Goal: Transaction & Acquisition: Download file/media

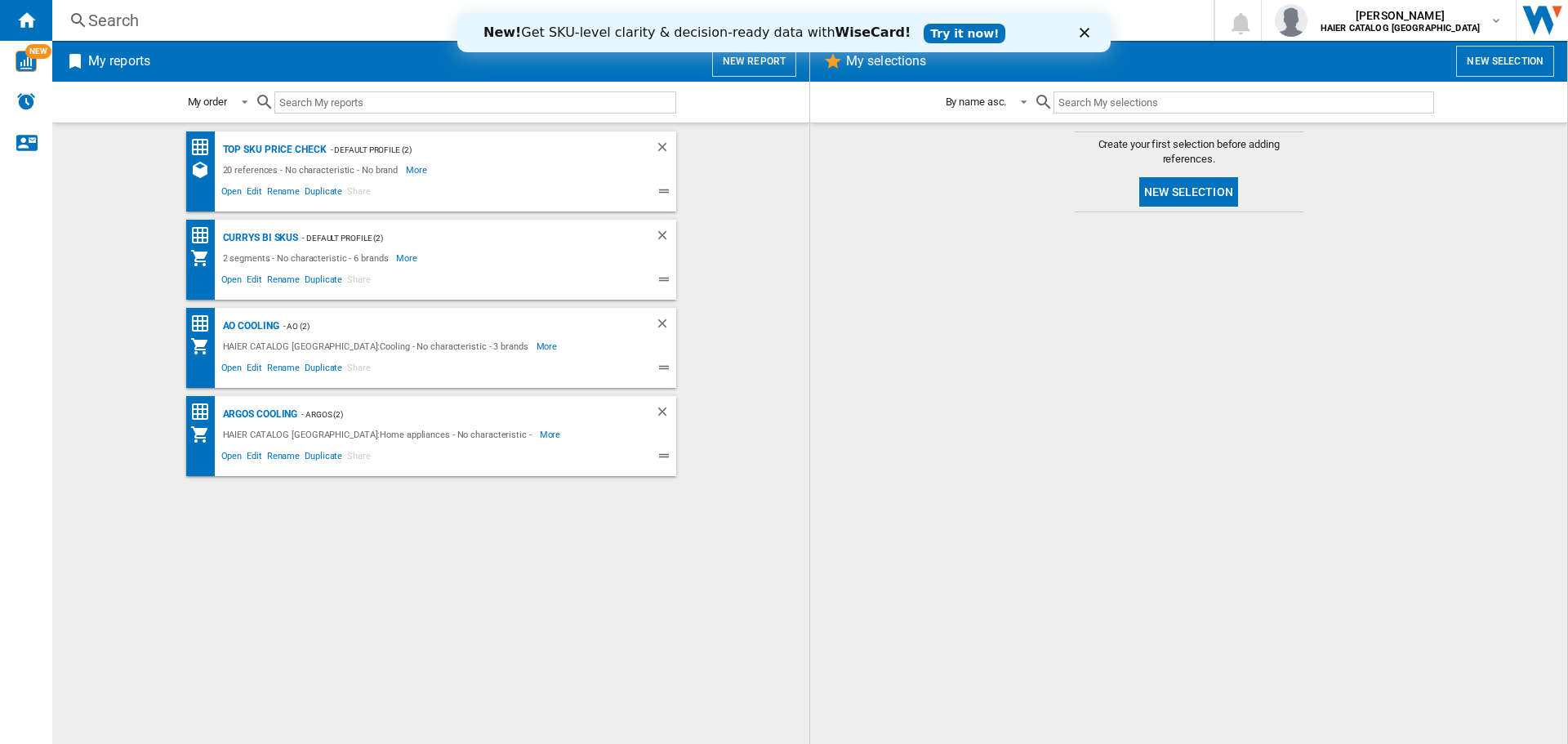
click at [1078, 32] on div "New! Get SKU-level clarity & decision-ready data with WiseCard! Try it now!" at bounding box center [784, 32] width 653 height 26
click at [1079, 33] on icon "Close" at bounding box center [1084, 33] width 10 height 10
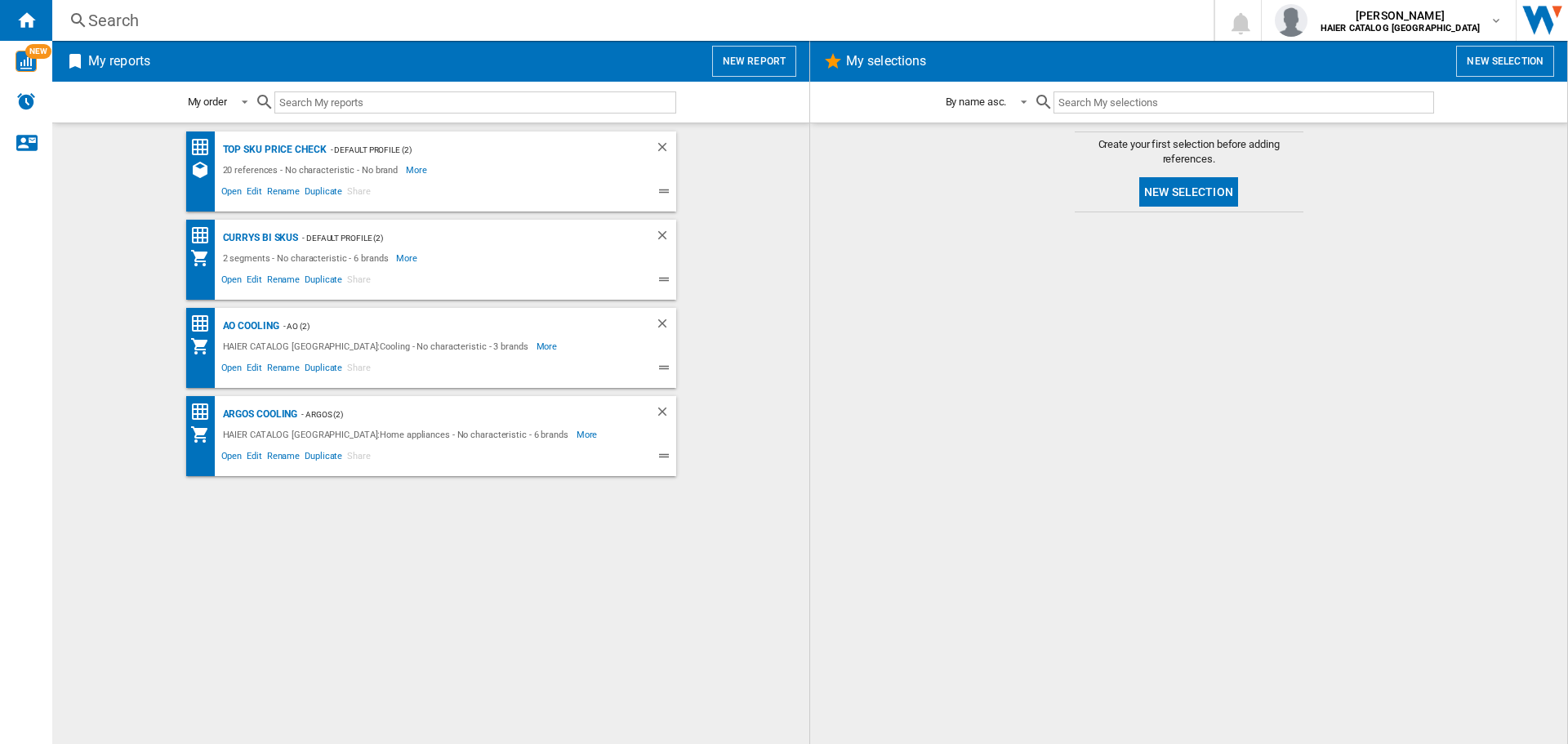
click at [778, 303] on div "Top SKU Price Check - Default profile (2) 20 references - No characteristic - N…" at bounding box center [430, 433] width 724 height 605
click at [226, 328] on div "AO Cooling" at bounding box center [249, 326] width 60 height 20
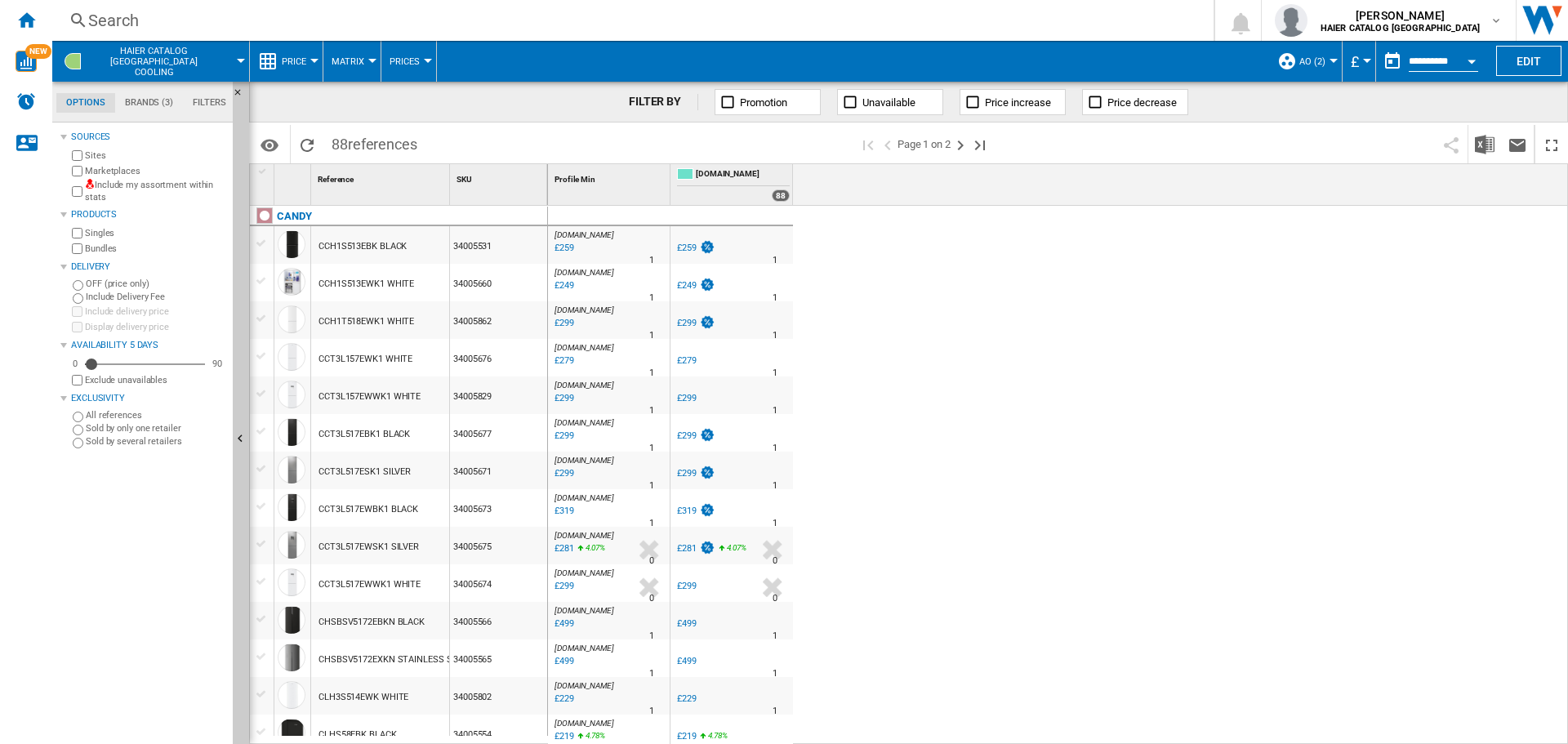
click at [298, 58] on span "Price" at bounding box center [293, 61] width 24 height 11
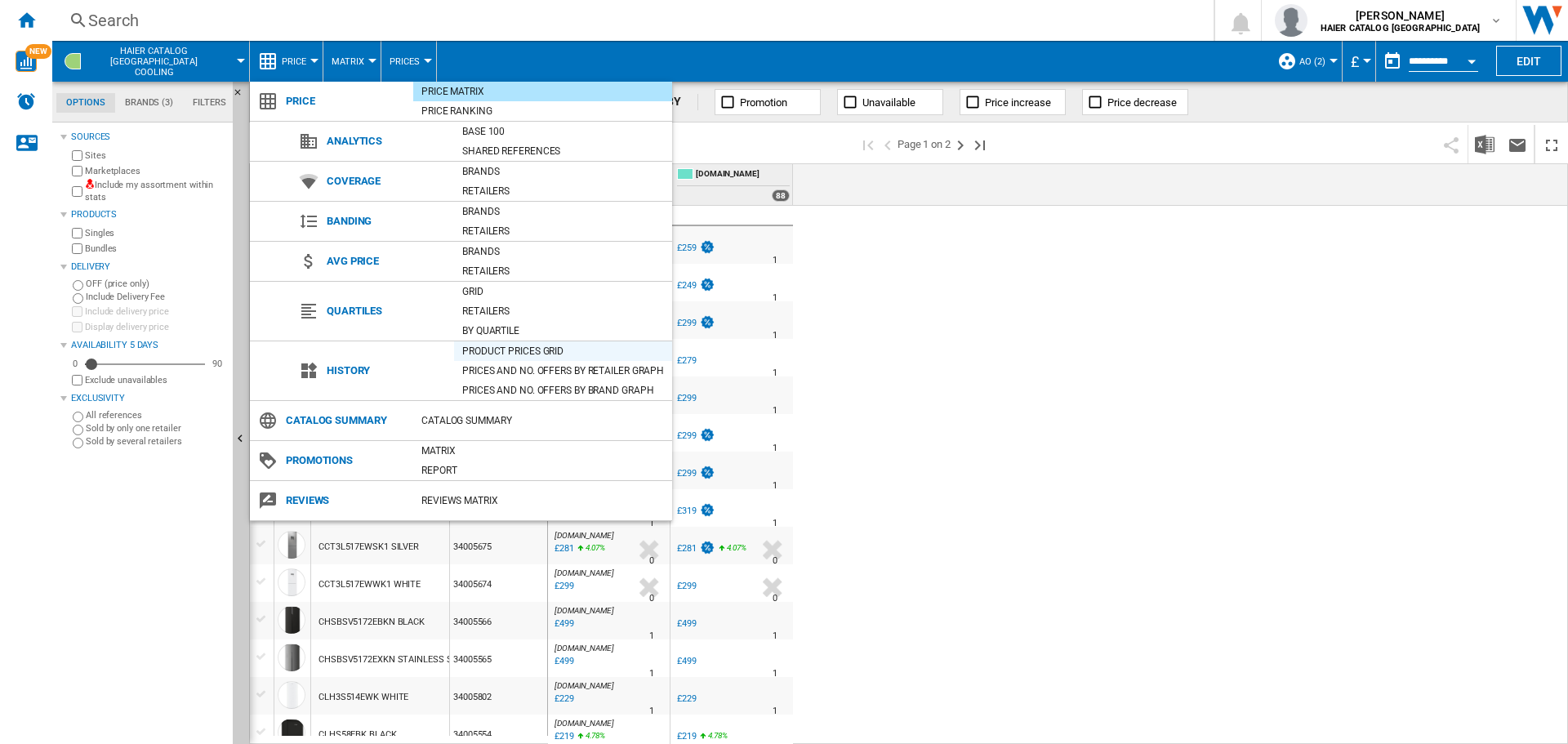
click at [520, 347] on div "Product prices grid" at bounding box center [563, 351] width 218 height 17
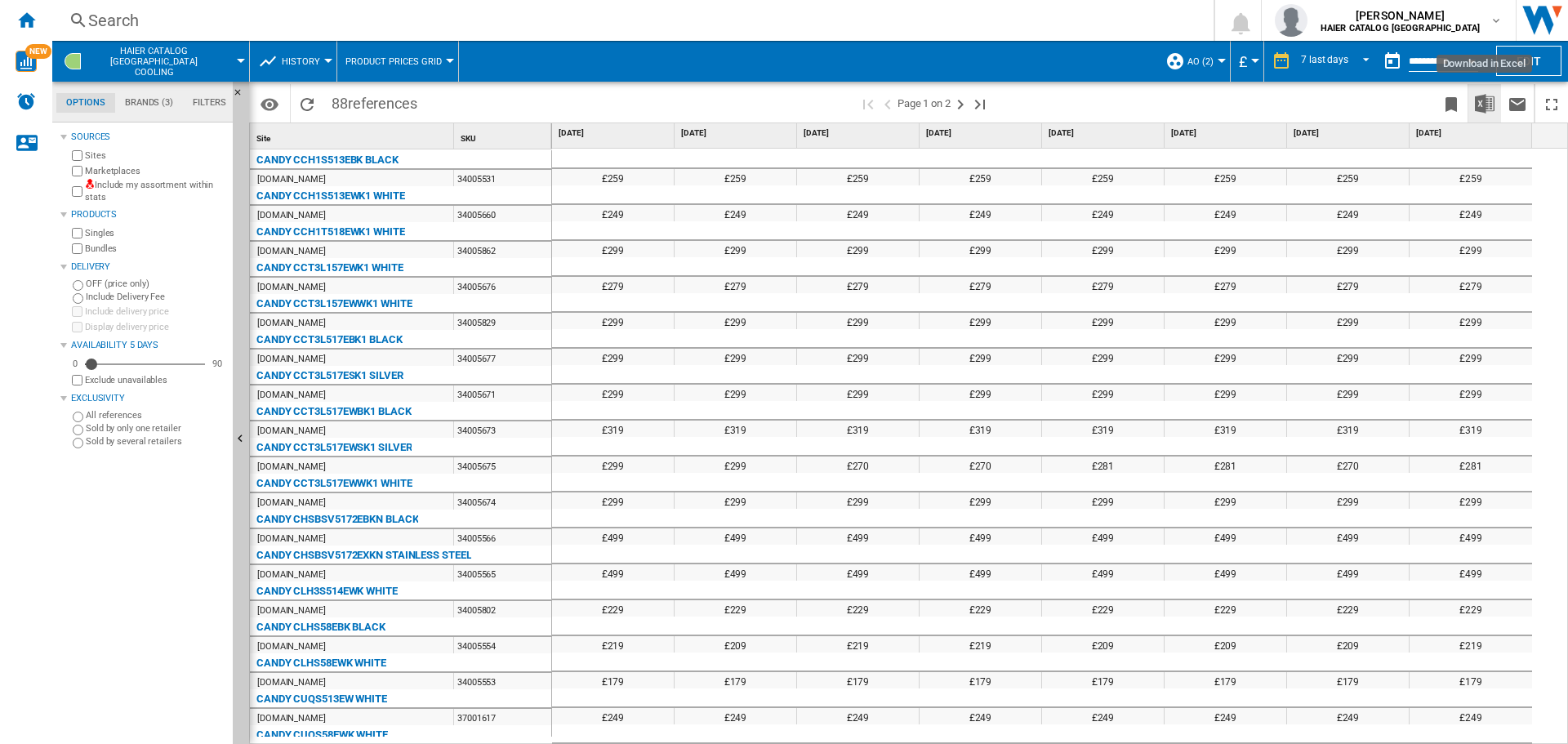
click at [1489, 108] on img "Download in Excel" at bounding box center [1484, 103] width 19 height 19
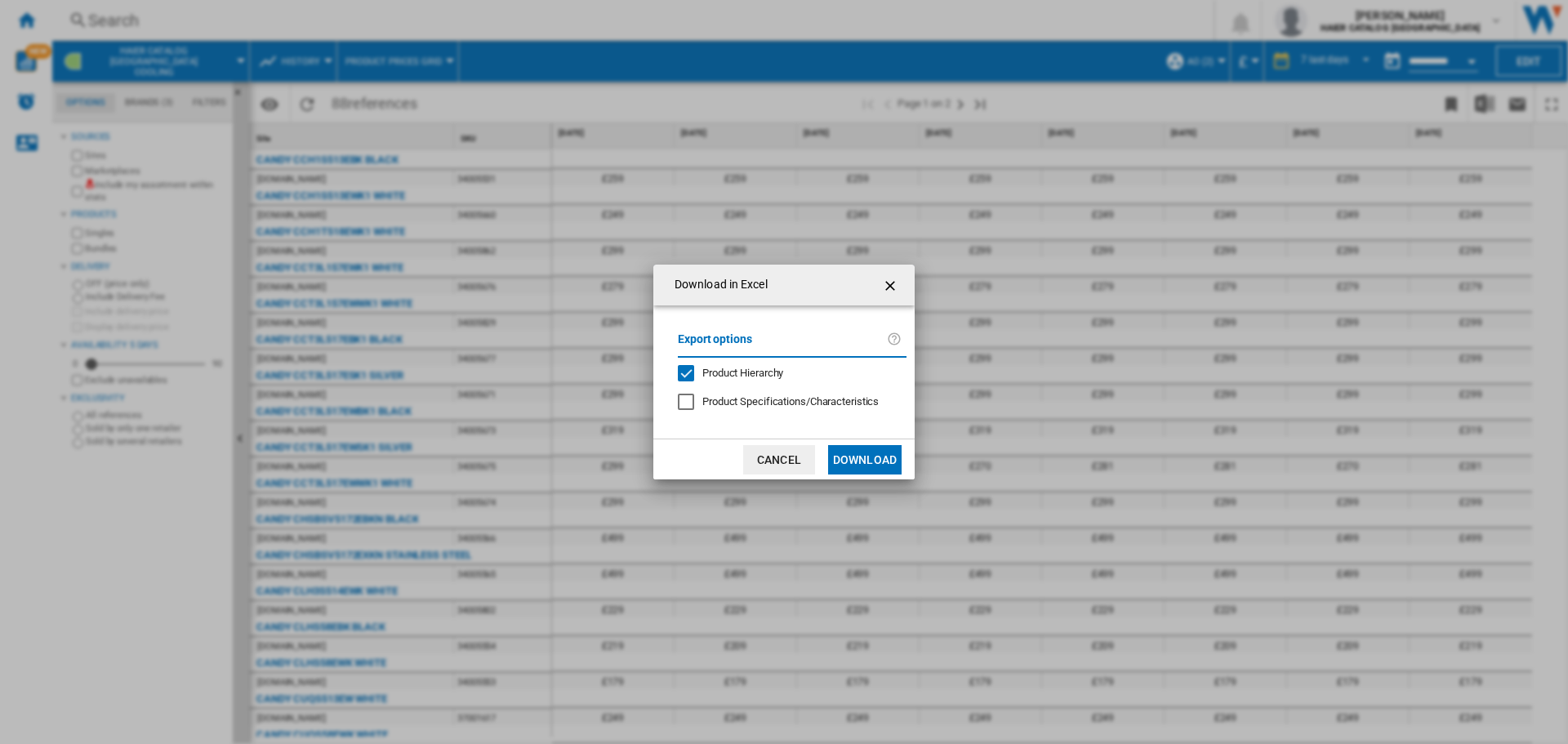
click at [859, 454] on button "Download" at bounding box center [864, 460] width 73 height 29
